Goal: Information Seeking & Learning: Check status

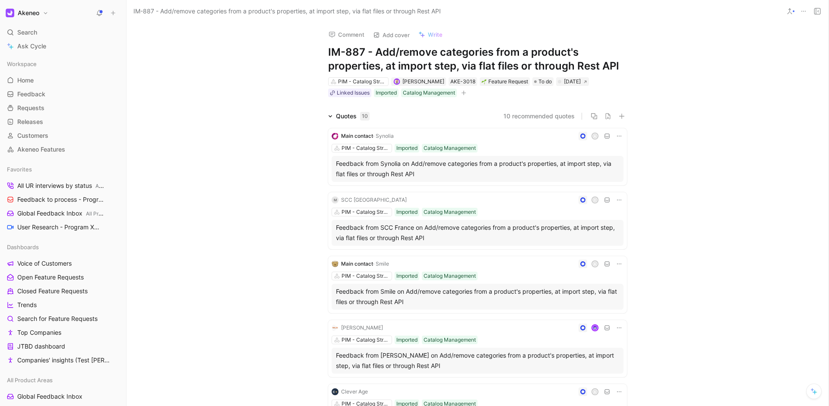
click at [597, 44] on div "Comment Add cover Write IM-887 - Add/remove categories from a product's propert…" at bounding box center [477, 213] width 702 height 383
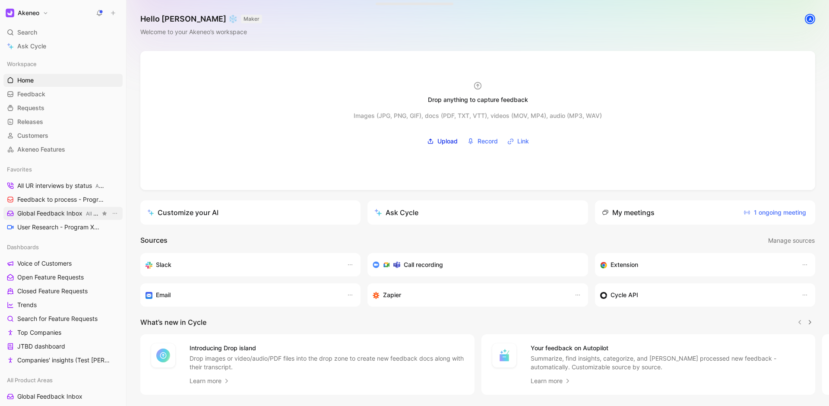
click at [65, 211] on span "Global Feedback Inbox All Product Areas" at bounding box center [58, 213] width 83 height 9
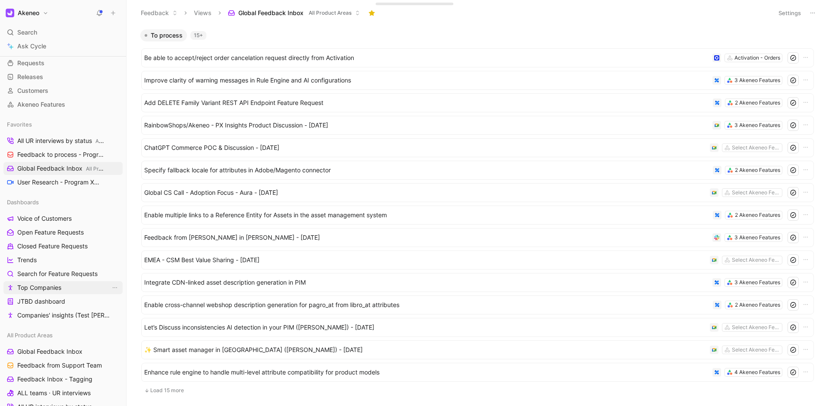
scroll to position [78, 0]
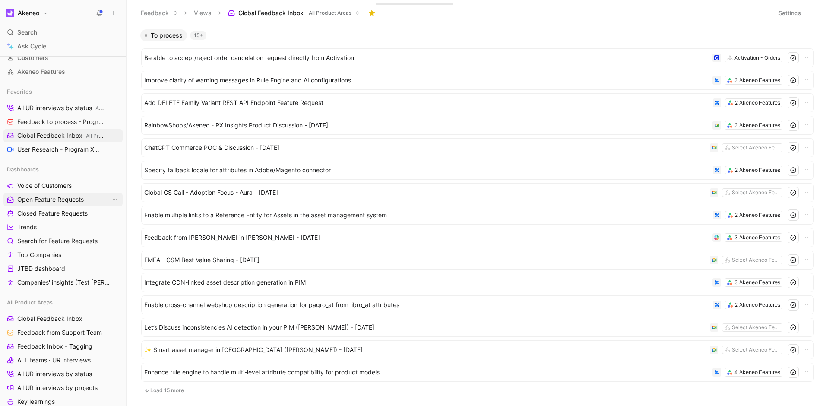
click at [50, 195] on span "Open Feature Requests" at bounding box center [50, 199] width 66 height 9
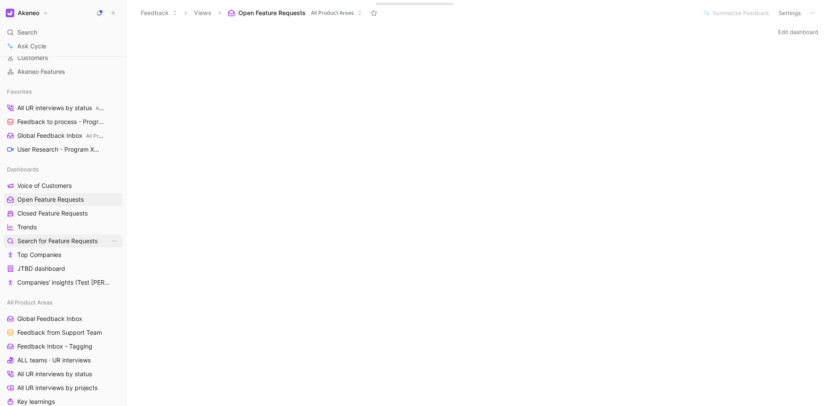
click at [38, 241] on span "Search for Feature Requests" at bounding box center [57, 241] width 80 height 9
click at [51, 202] on span "Open Feature Requests" at bounding box center [50, 199] width 66 height 9
click at [60, 240] on span "Search for Feature Requests" at bounding box center [57, 241] width 80 height 9
click at [803, 14] on button "Settings" at bounding box center [790, 13] width 30 height 12
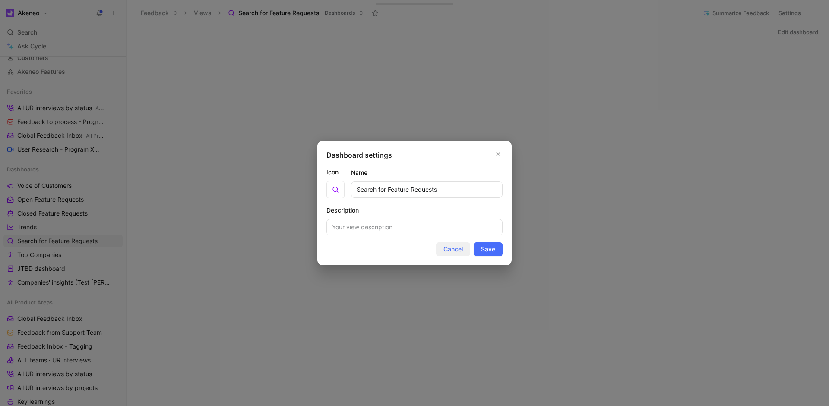
click at [451, 253] on span "Cancel" at bounding box center [452, 249] width 19 height 10
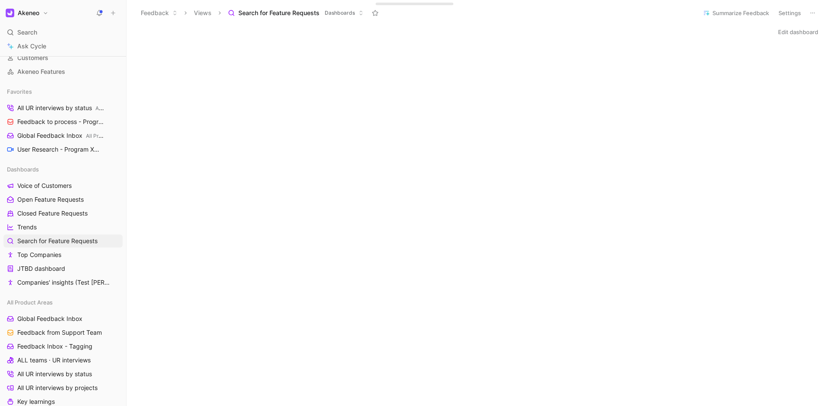
click at [810, 14] on icon at bounding box center [812, 12] width 7 height 7
click at [792, 12] on button "Settings" at bounding box center [790, 13] width 30 height 12
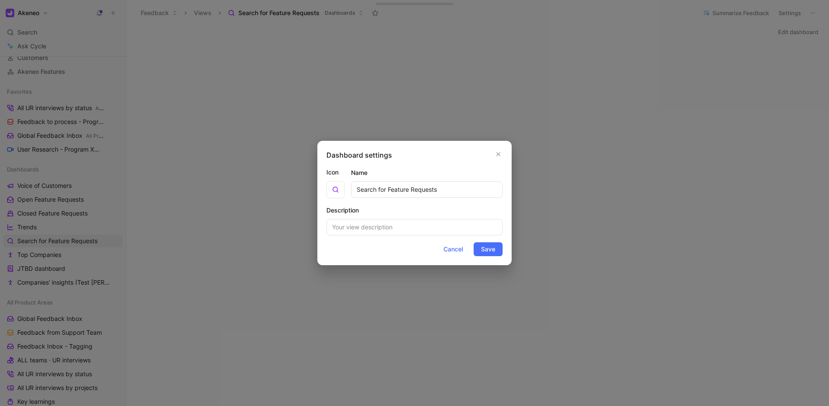
click at [792, 12] on div at bounding box center [414, 203] width 829 height 406
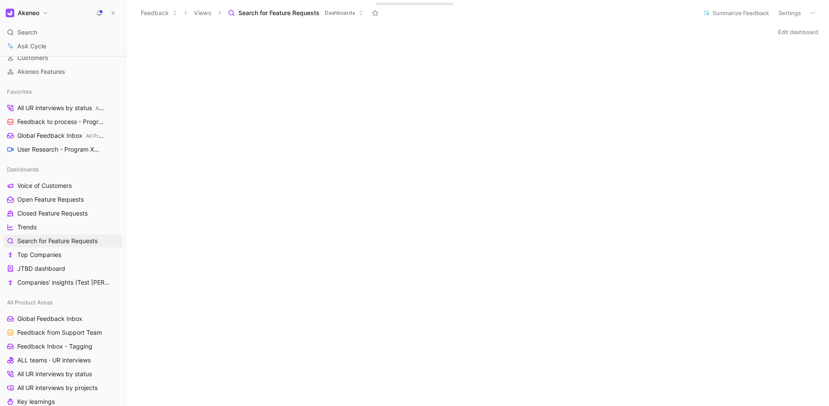
click at [791, 28] on button "Edit dashboard" at bounding box center [798, 32] width 48 height 12
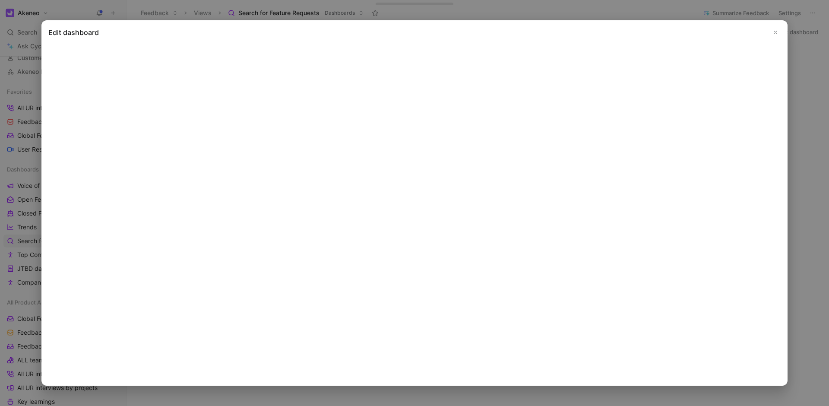
click at [773, 32] on icon "Close" at bounding box center [775, 32] width 6 height 6
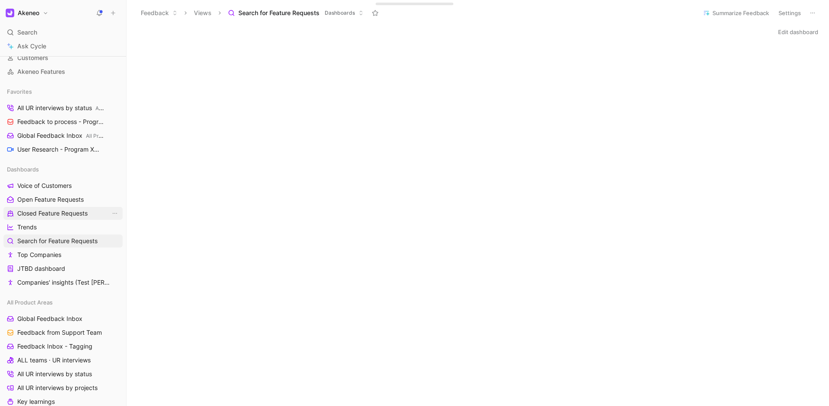
click at [66, 209] on span "Closed Feature Requests" at bounding box center [52, 213] width 70 height 9
click at [795, 34] on button "Edit dashboard" at bounding box center [798, 32] width 48 height 12
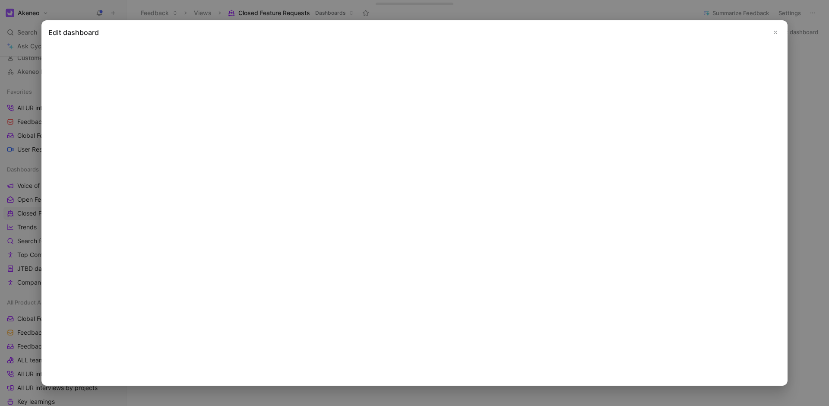
click at [776, 32] on icon "Close" at bounding box center [775, 32] width 6 height 6
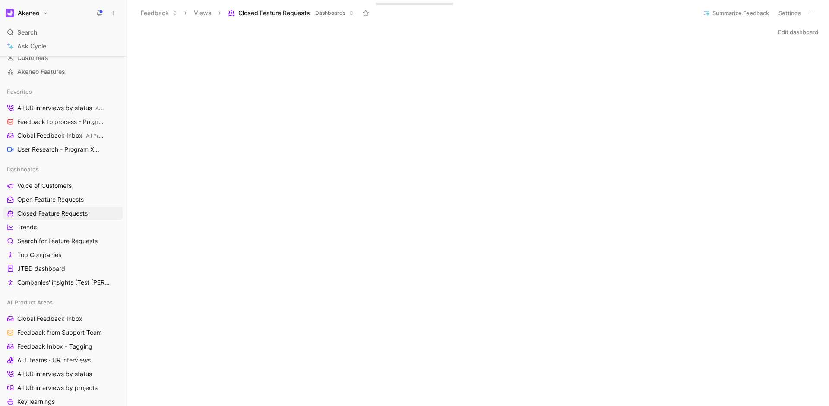
click at [702, 36] on div "Edit dashboard" at bounding box center [477, 32] width 702 height 12
click at [784, 30] on button "Edit dashboard" at bounding box center [798, 32] width 48 height 12
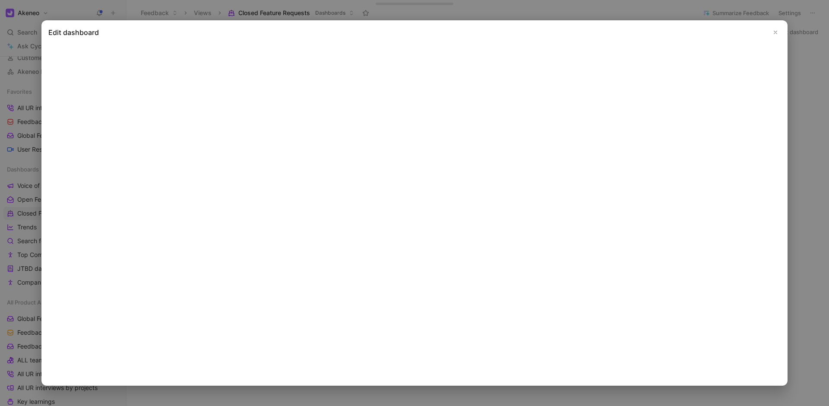
click at [818, 237] on div at bounding box center [414, 203] width 829 height 406
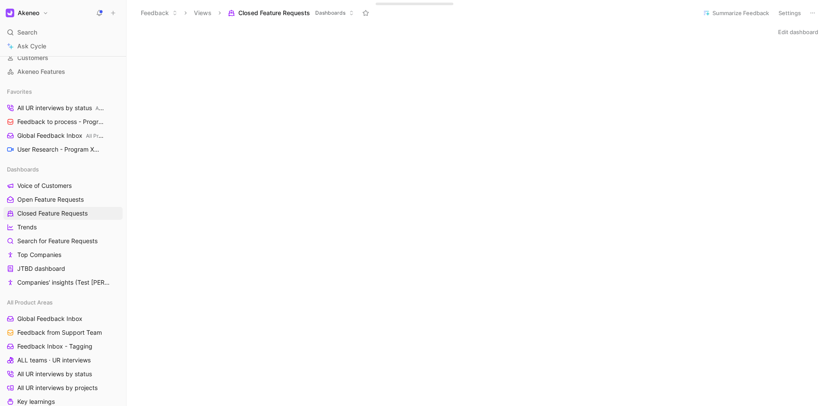
click at [794, 35] on button "Edit dashboard" at bounding box center [798, 32] width 48 height 12
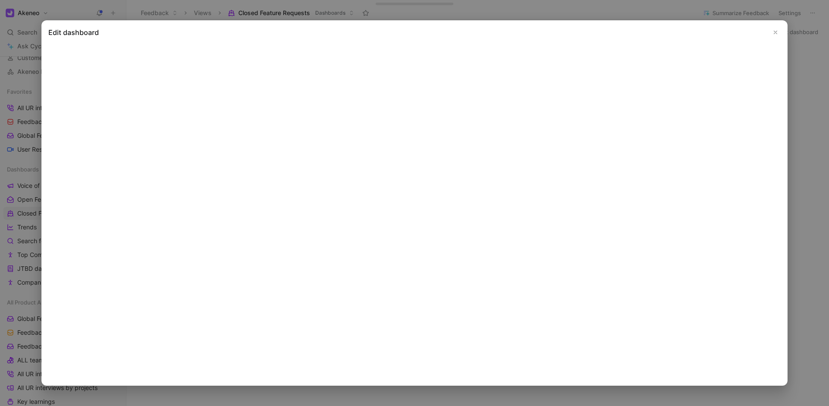
click at [775, 33] on icon "Close" at bounding box center [775, 32] width 6 height 6
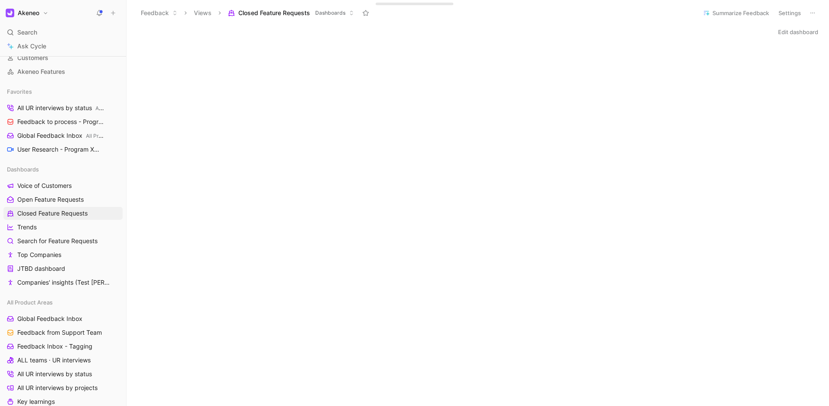
click at [423, 32] on div "Edit dashboard" at bounding box center [477, 32] width 702 height 12
drag, startPoint x: 68, startPoint y: 238, endPoint x: 70, endPoint y: 210, distance: 28.1
drag, startPoint x: 54, startPoint y: 228, endPoint x: 58, endPoint y: 210, distance: 18.7
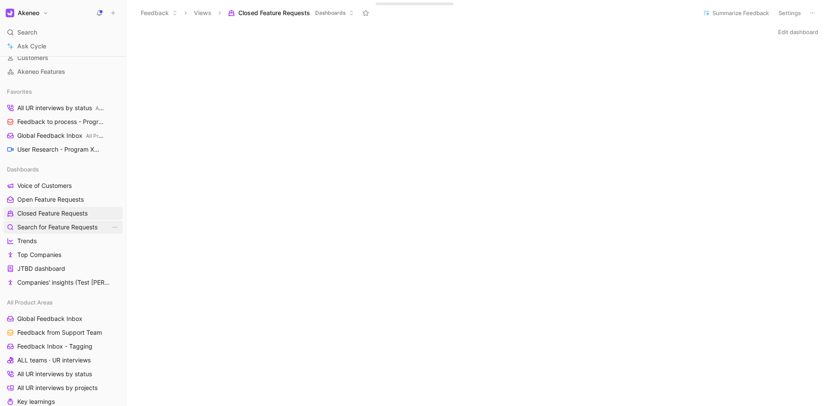
click at [54, 227] on span "Search for Feature Requests" at bounding box center [57, 227] width 80 height 9
click at [68, 209] on span "Closed Feature Requests" at bounding box center [52, 213] width 70 height 9
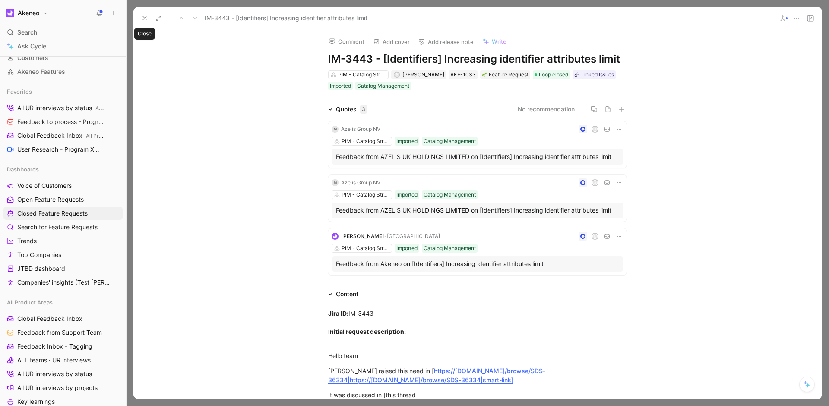
click at [145, 18] on use at bounding box center [144, 17] width 3 height 3
